Goal: Information Seeking & Learning: Learn about a topic

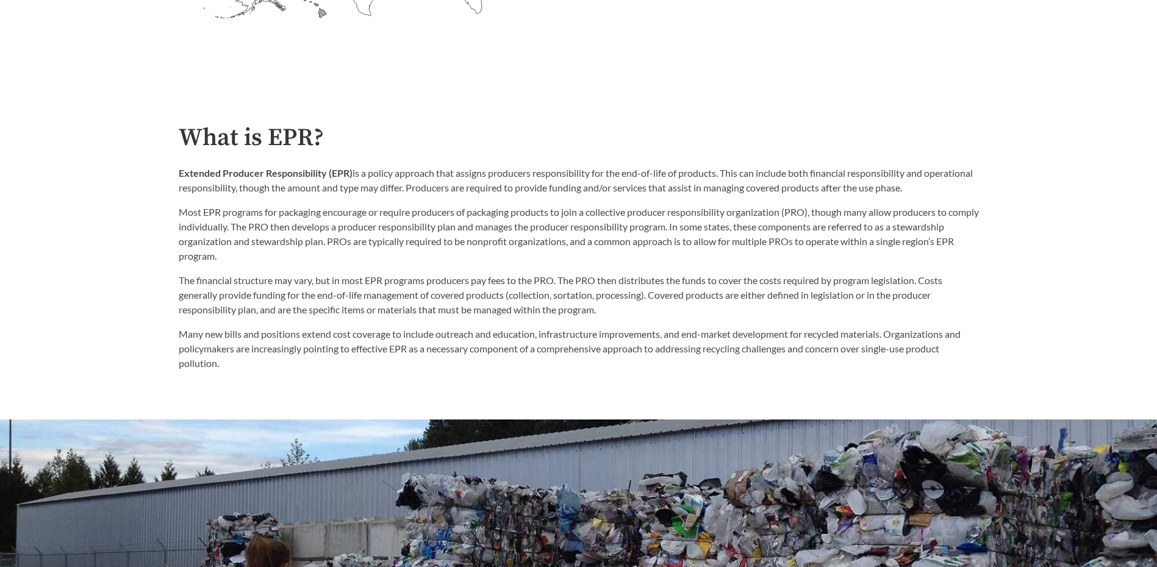
scroll to position [671, 0]
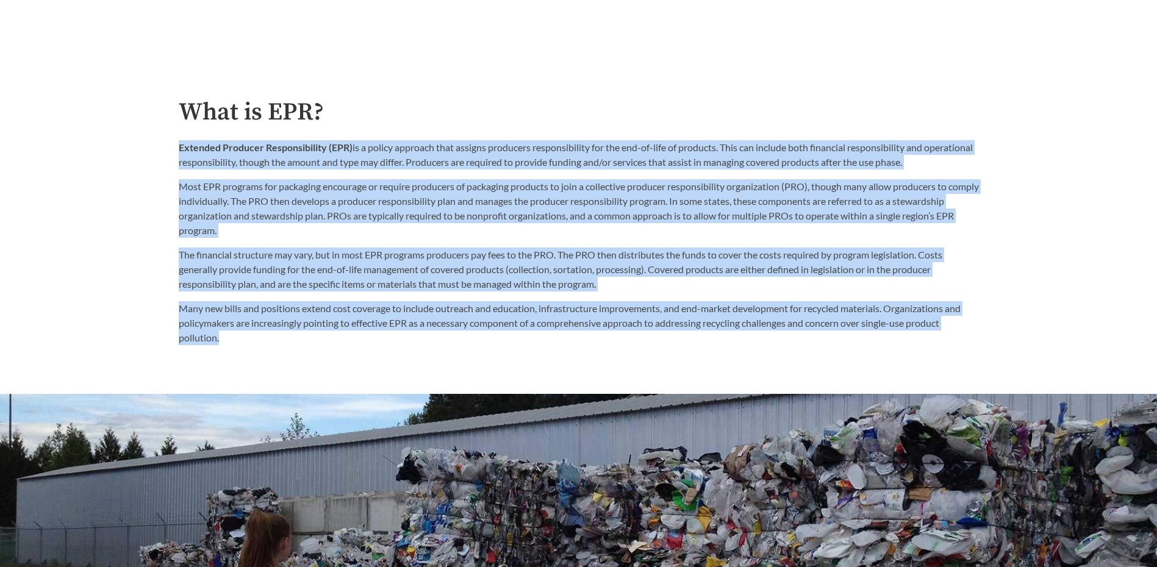
drag, startPoint x: 179, startPoint y: 145, endPoint x: 242, endPoint y: 359, distance: 223.8
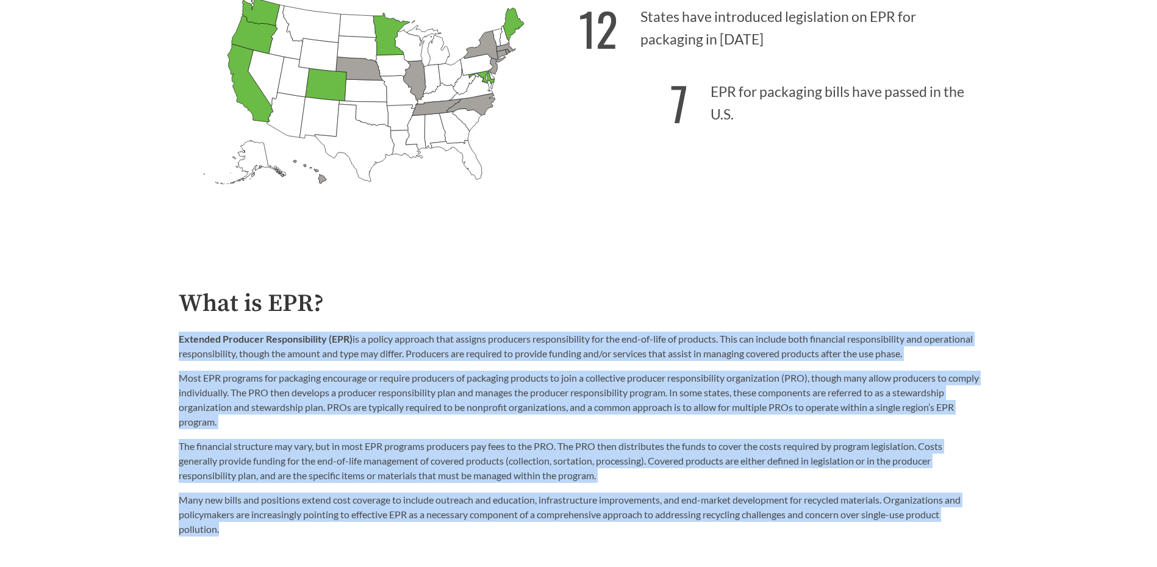
scroll to position [305, 0]
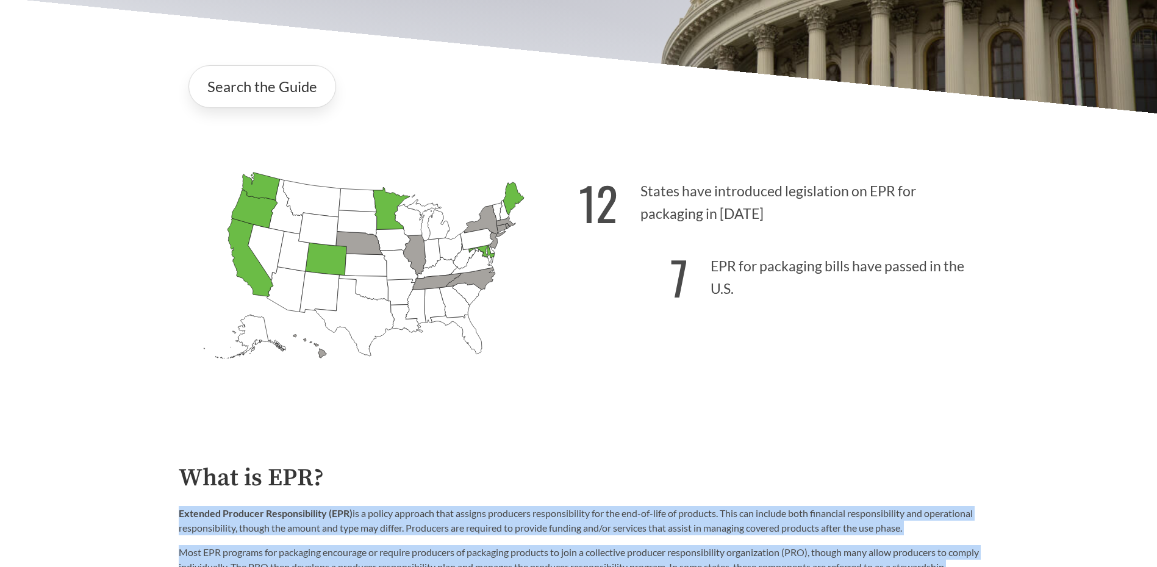
copy div "Extended Producer Responsibility (EPR) is a policy approach that assigns produc…"
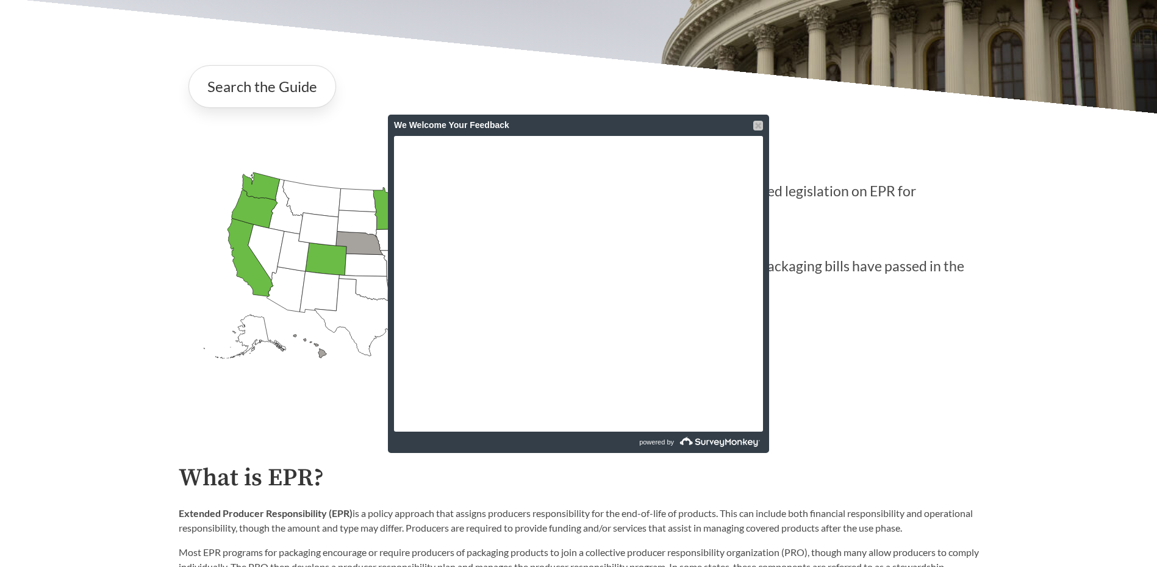
click at [756, 126] on div at bounding box center [758, 126] width 10 height 10
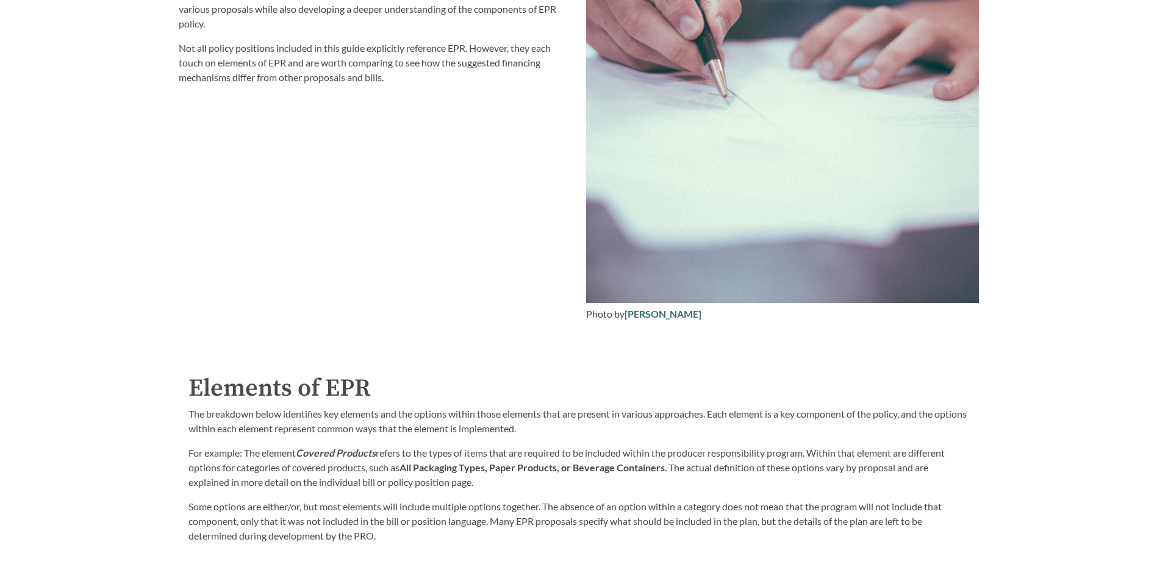
scroll to position [1830, 0]
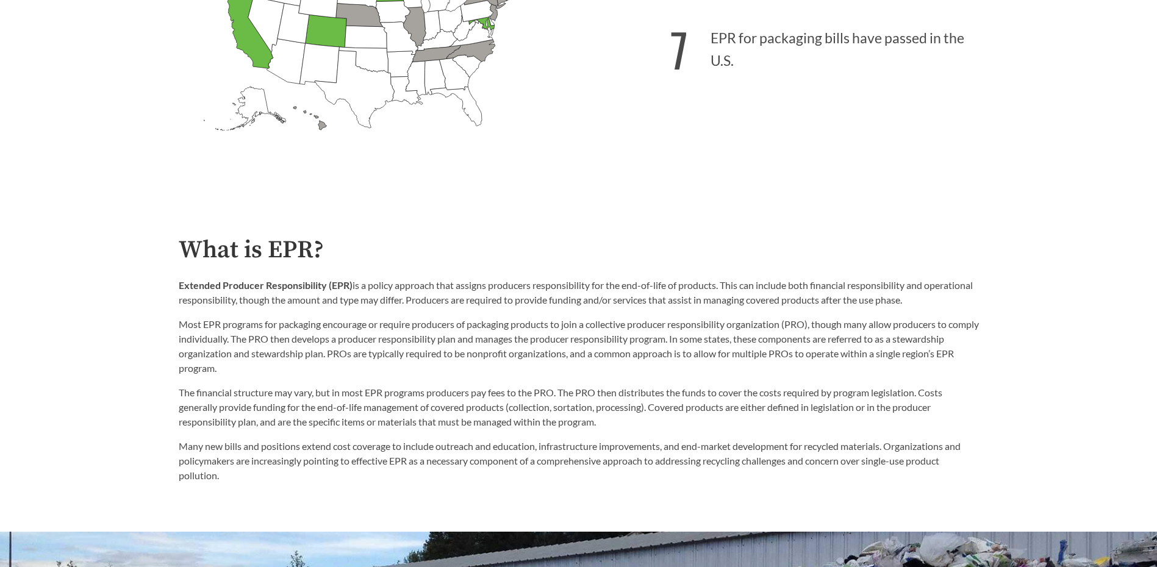
scroll to position [610, 0]
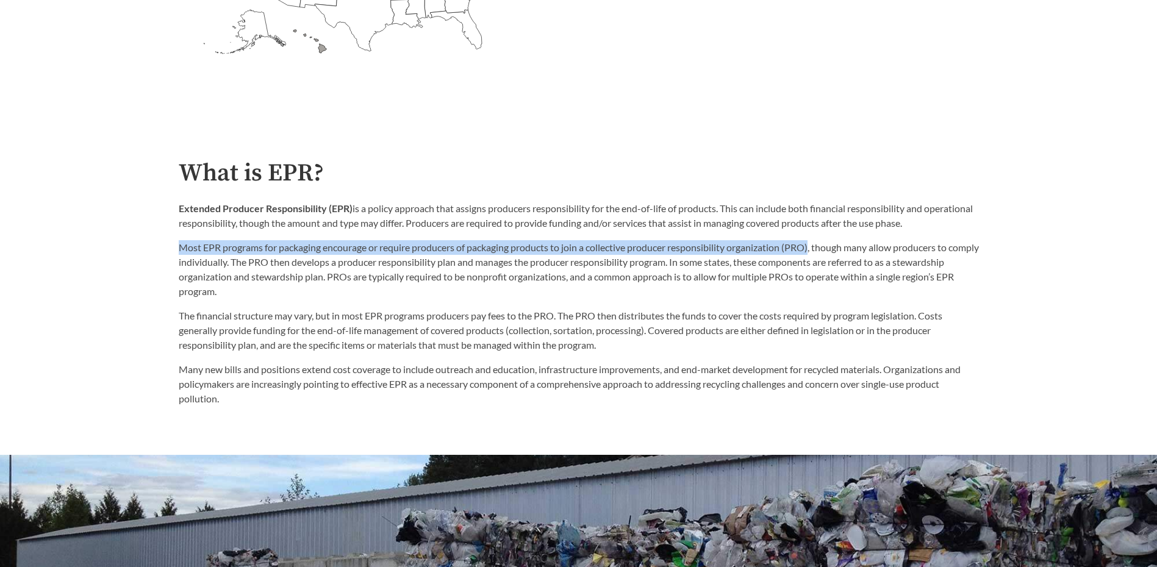
drag, startPoint x: 182, startPoint y: 251, endPoint x: 816, endPoint y: 243, distance: 634.6
click at [816, 243] on p "Most EPR programs for packaging encourage or require producers of packaging pro…" at bounding box center [579, 269] width 800 height 59
copy p "Most EPR programs for packaging encourage or require producers of packaging pro…"
